Goal: Task Accomplishment & Management: Use online tool/utility

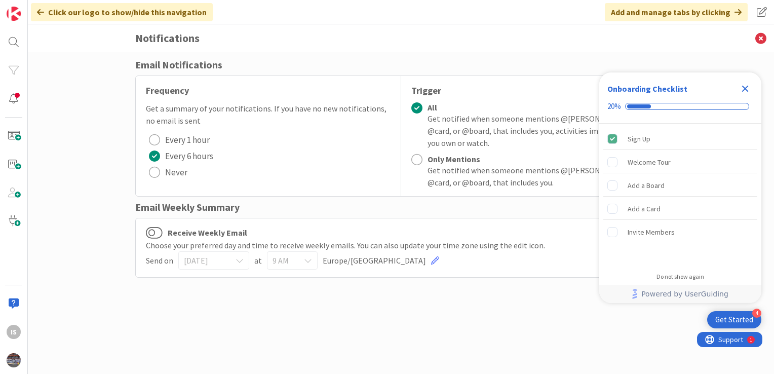
click at [745, 88] on icon "Close Checklist" at bounding box center [745, 89] width 7 height 7
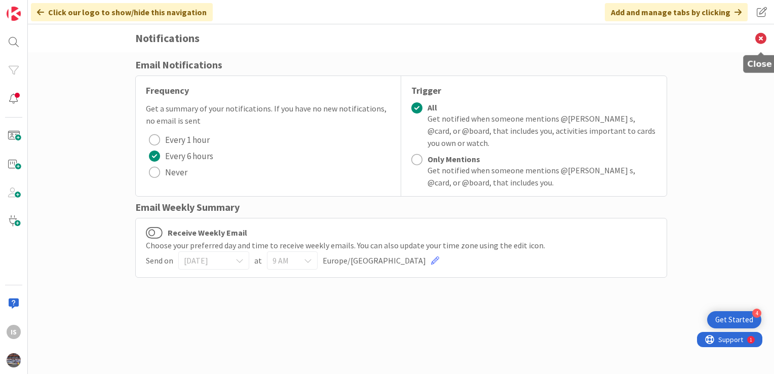
click at [762, 40] on icon at bounding box center [760, 38] width 26 height 28
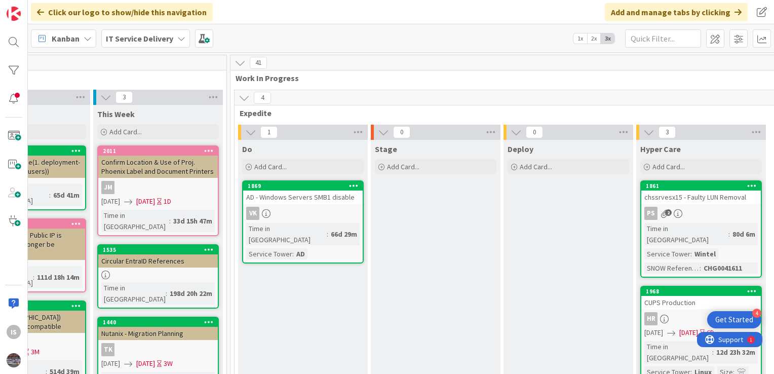
scroll to position [20, 473]
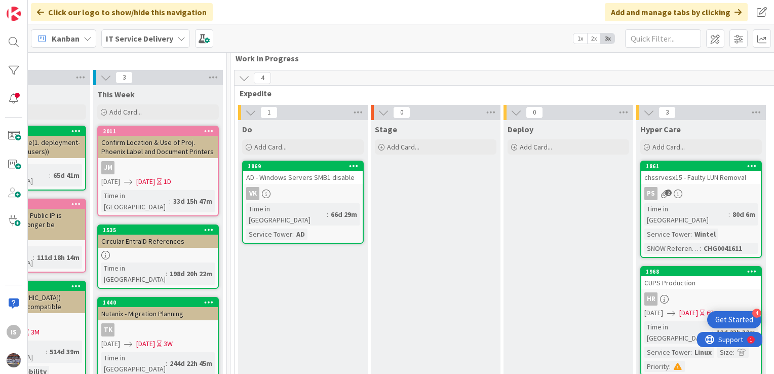
click at [760, 82] on div "4" at bounding box center [634, 77] width 800 height 15
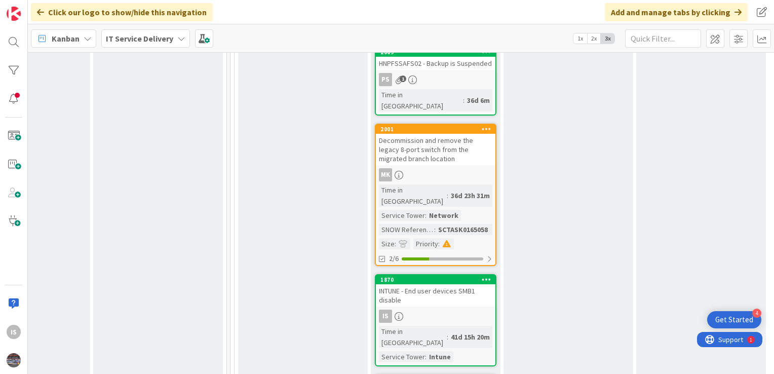
scroll to position [1192, 473]
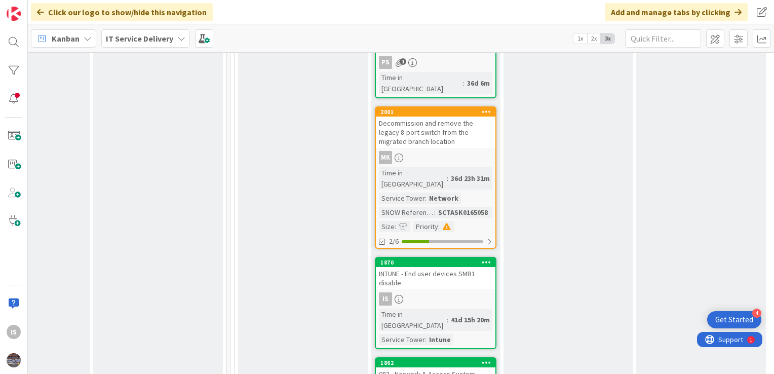
click at [437, 267] on div "INTUNE - End user devices SMB1 disable" at bounding box center [435, 278] width 119 height 22
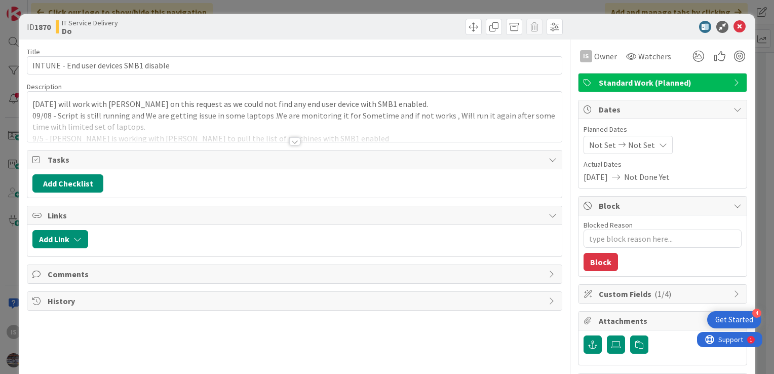
type textarea "x"
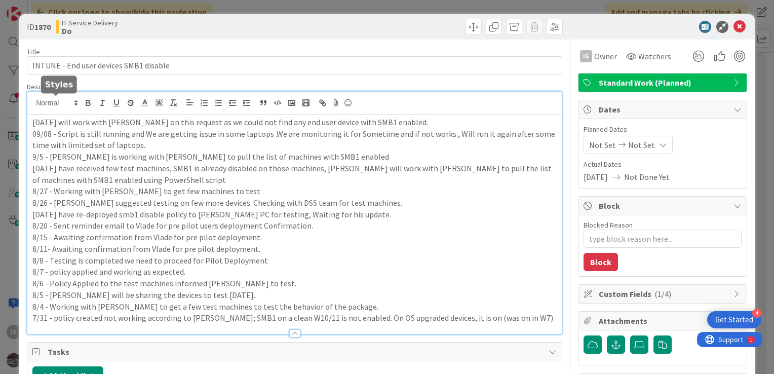
click at [31, 102] on div "09/09- We will work with Vlade on this request as we could not find any end use…" at bounding box center [294, 213] width 534 height 242
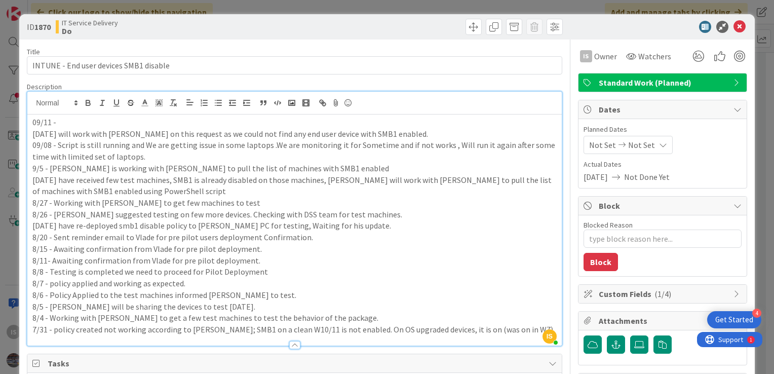
click at [72, 118] on p "09/11 -" at bounding box center [294, 122] width 524 height 12
click at [42, 144] on p "09/08 - Script is still running and We are getting issue in some laptops .We ar…" at bounding box center [294, 150] width 524 height 23
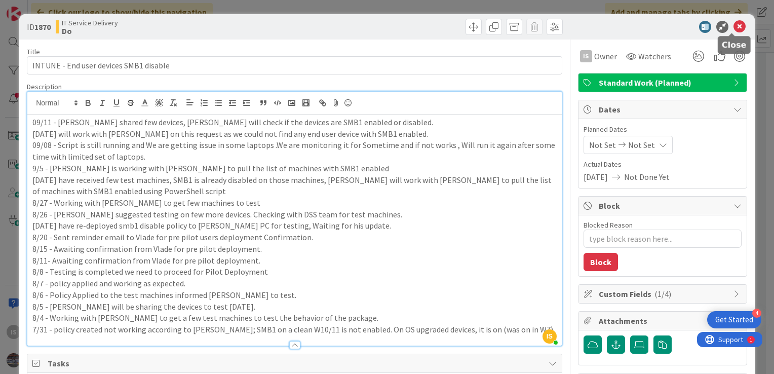
click at [733, 25] on icon at bounding box center [739, 27] width 12 height 12
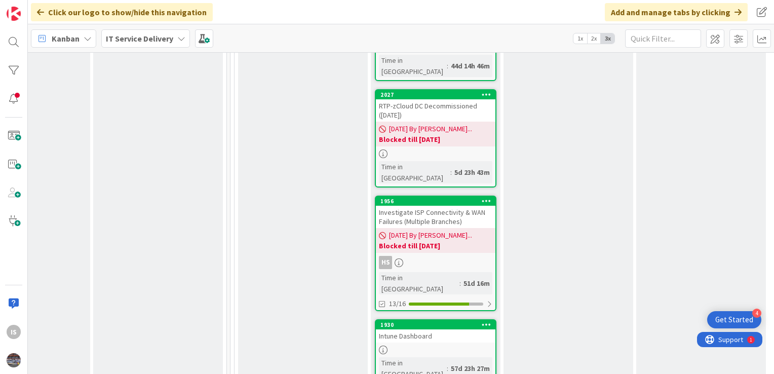
scroll to position [1691, 473]
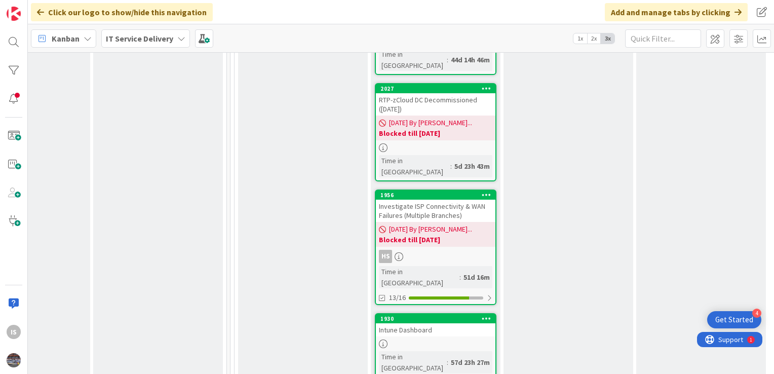
click at [403, 323] on div "Intune Dashboard" at bounding box center [435, 329] width 119 height 13
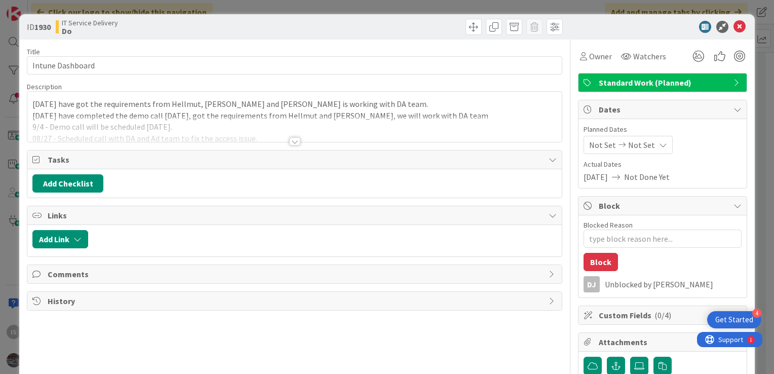
type textarea "x"
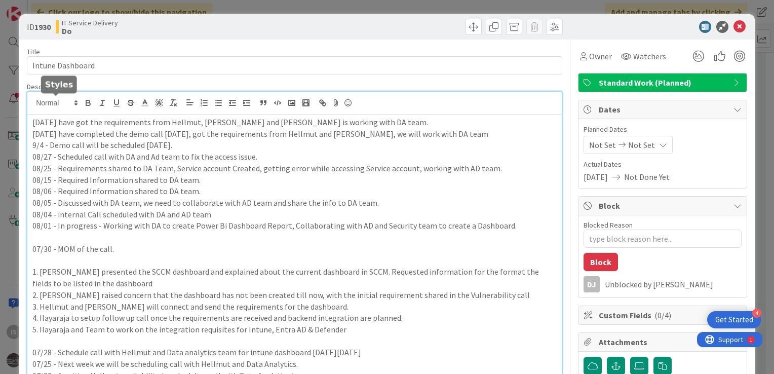
click at [32, 105] on div "9/9 - We have got the requirements from Hellmut, Tony and Vlade is working with…" at bounding box center [294, 357] width 534 height 530
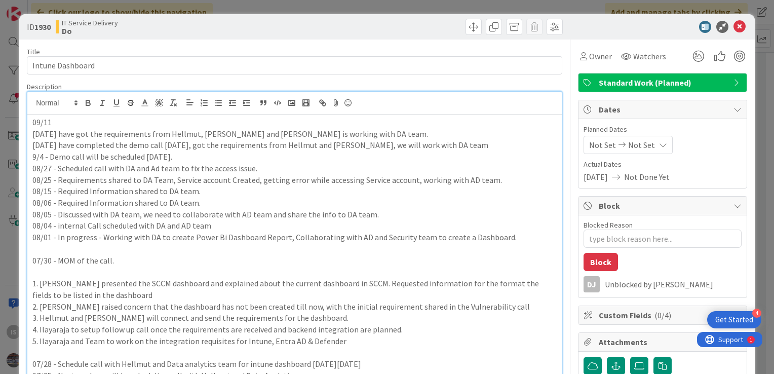
click at [58, 124] on p "09/11" at bounding box center [294, 122] width 524 height 12
click at [61, 130] on p "9/9 - We have got the requirements from Hellmut, Tony and Vlade is working with…" at bounding box center [294, 134] width 524 height 12
click at [61, 125] on p "09/11 -" at bounding box center [294, 122] width 524 height 12
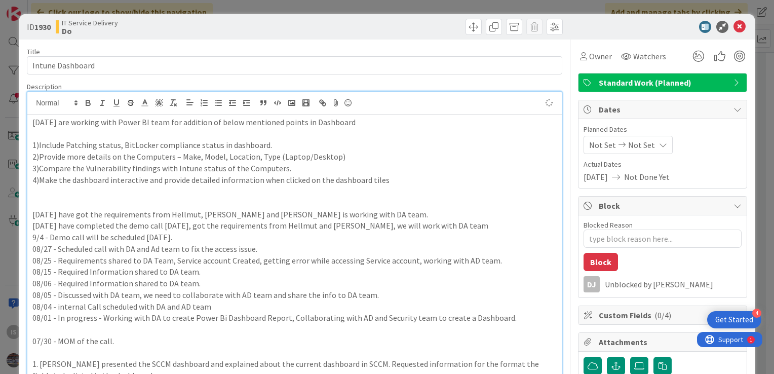
type textarea "x"
click at [733, 23] on icon at bounding box center [739, 27] width 12 height 12
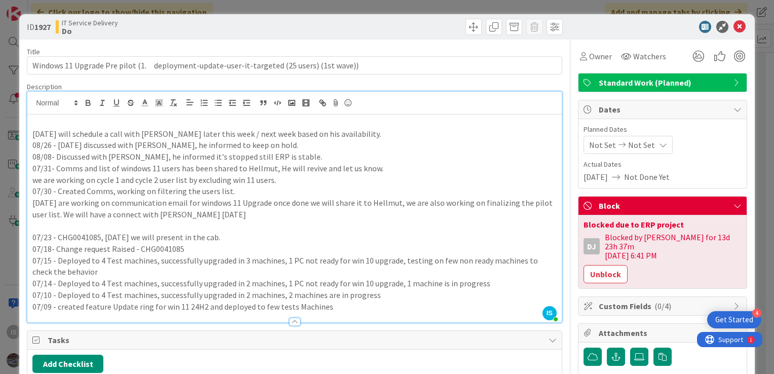
click at [31, 113] on div "IS Ilayaraja s just joined 09/8 - We will schedule a call with Hellmut later th…" at bounding box center [294, 207] width 534 height 230
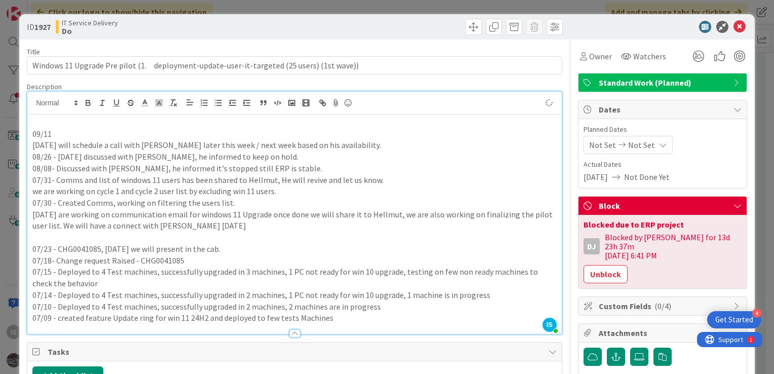
click at [56, 134] on p "09/11" at bounding box center [294, 134] width 524 height 12
click at [68, 137] on p "09/11 -" at bounding box center [294, 134] width 524 height 12
click at [733, 24] on icon at bounding box center [739, 27] width 12 height 12
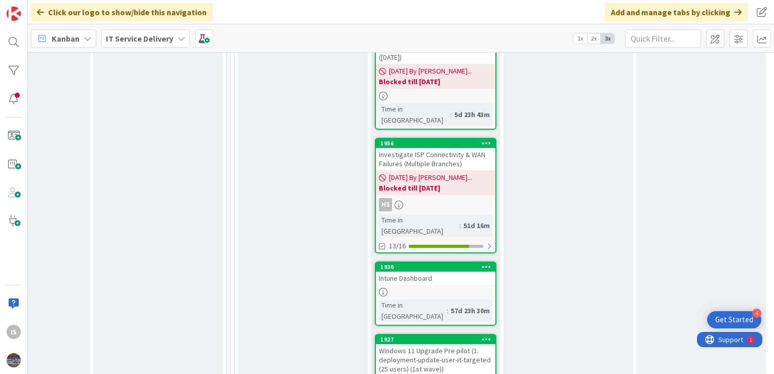
scroll to position [1752, 473]
